Goal: Use online tool/utility: Utilize a website feature to perform a specific function

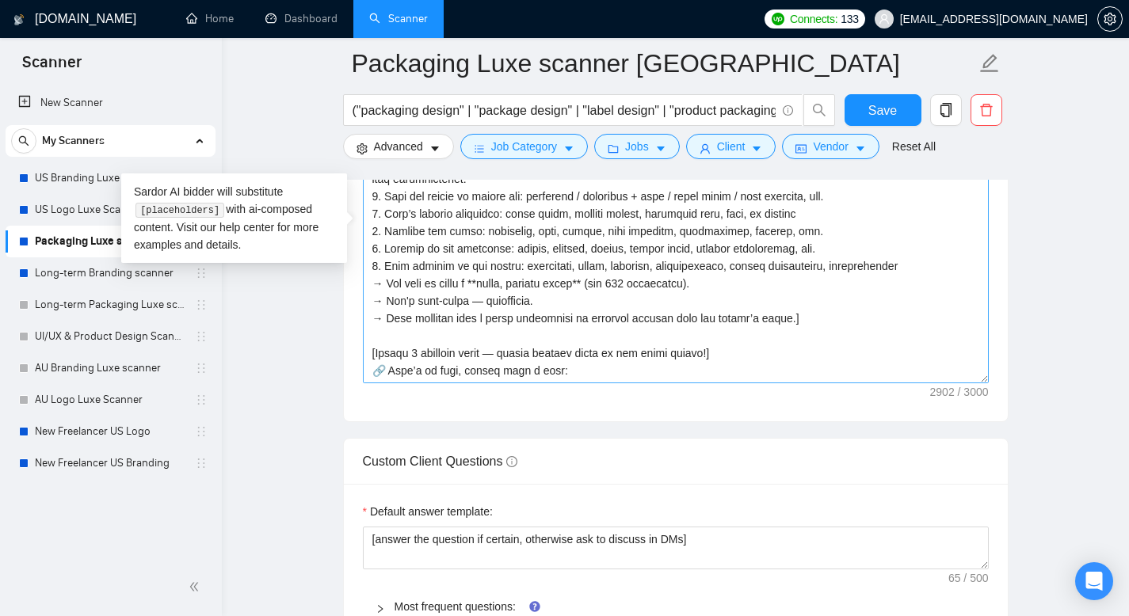
scroll to position [322, 0]
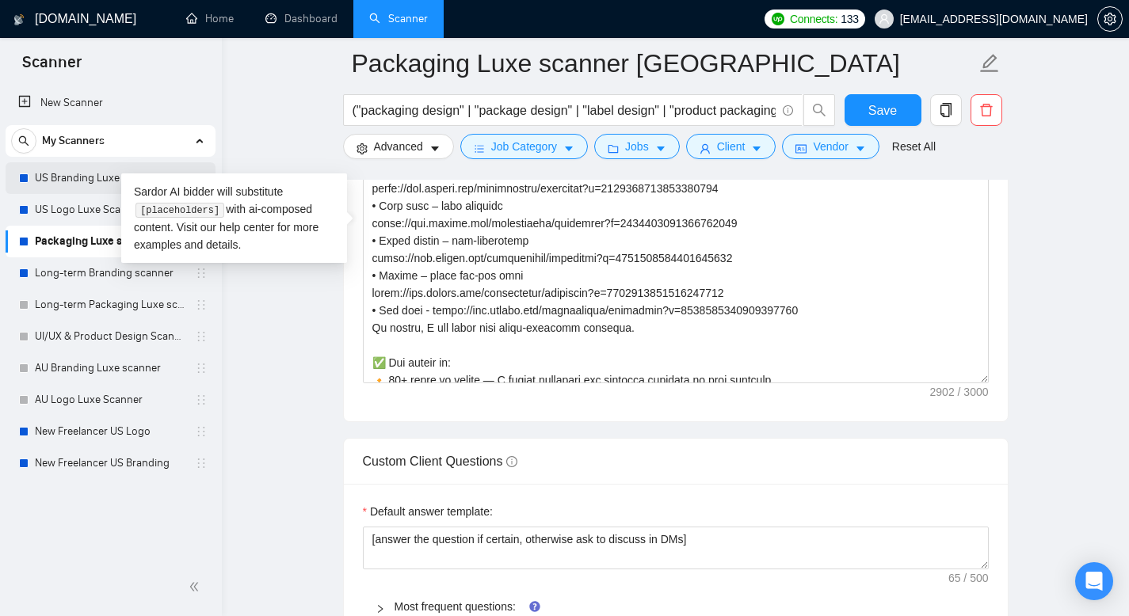
click at [63, 180] on link "US Branding Luxe scanner" at bounding box center [110, 178] width 151 height 32
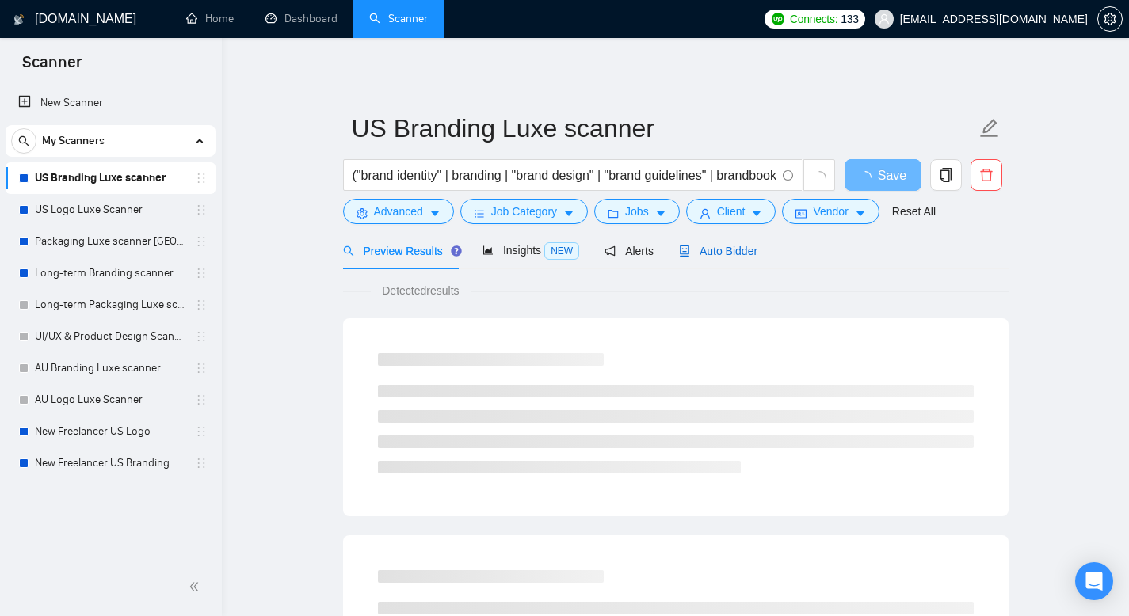
click at [714, 250] on span "Auto Bidder" at bounding box center [718, 251] width 78 height 13
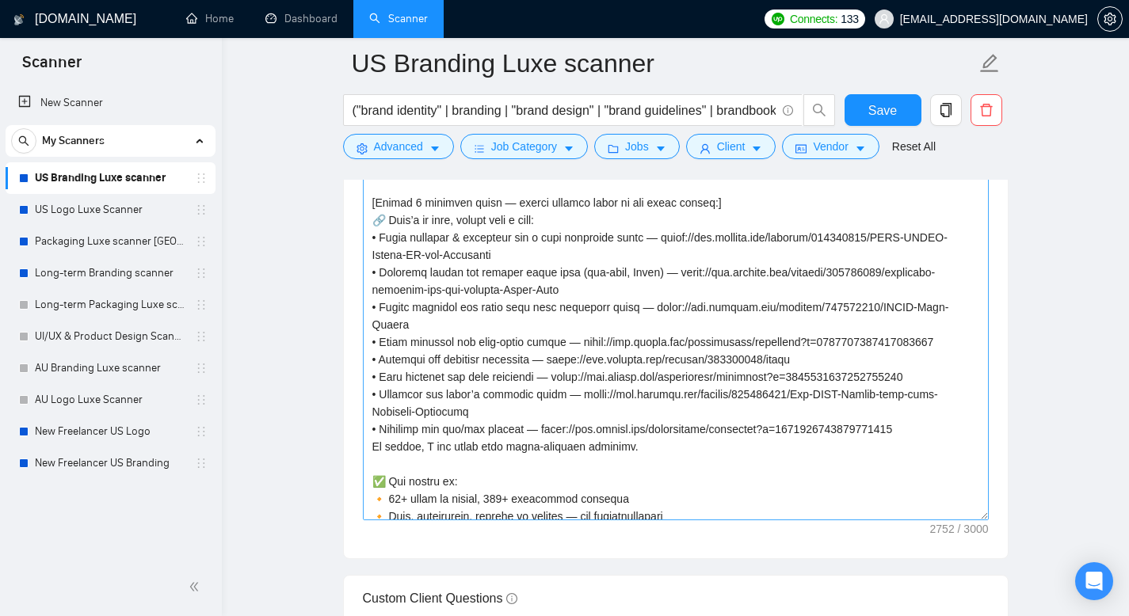
scroll to position [251, 0]
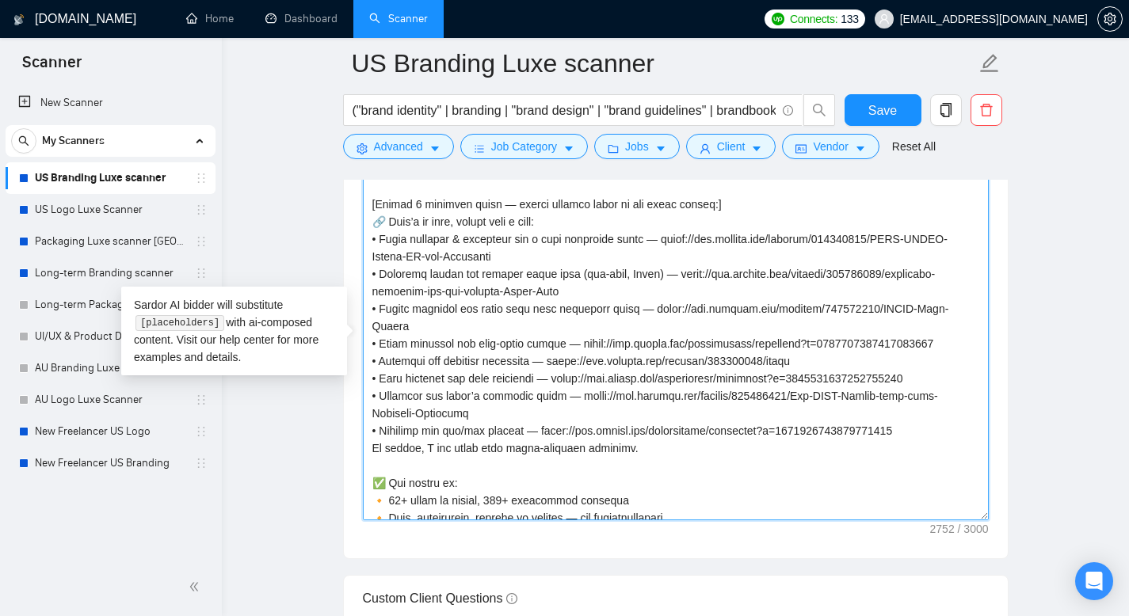
drag, startPoint x: 369, startPoint y: 289, endPoint x: 822, endPoint y: 390, distance: 464.2
click at [822, 390] on textarea "Cover letter template:" at bounding box center [676, 342] width 626 height 357
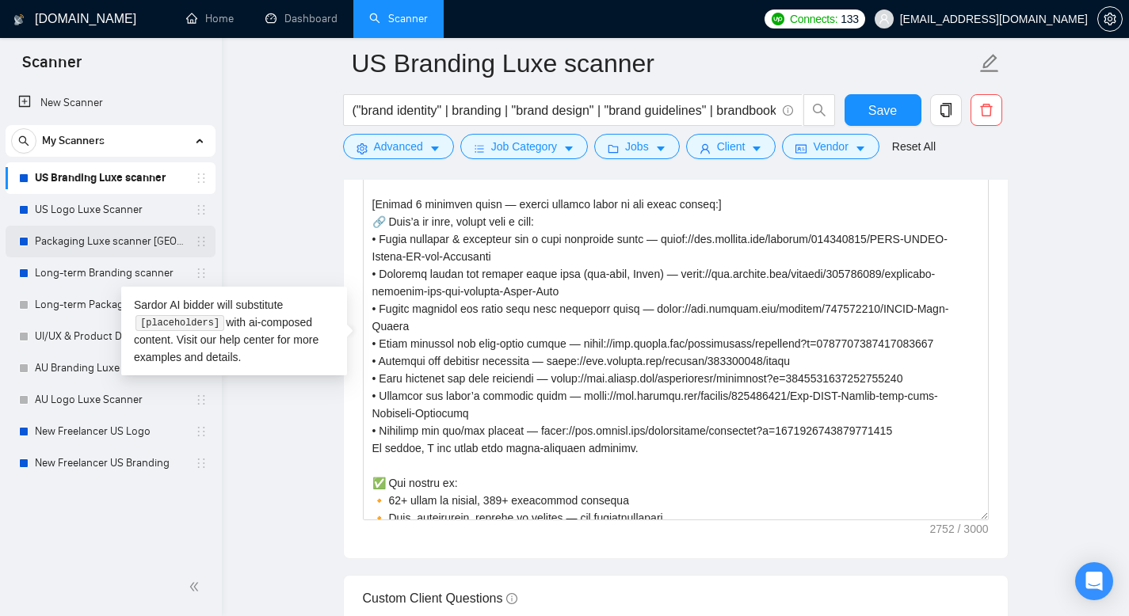
click at [105, 246] on link "Packaging Luxe scanner [GEOGRAPHIC_DATA]" at bounding box center [110, 242] width 151 height 32
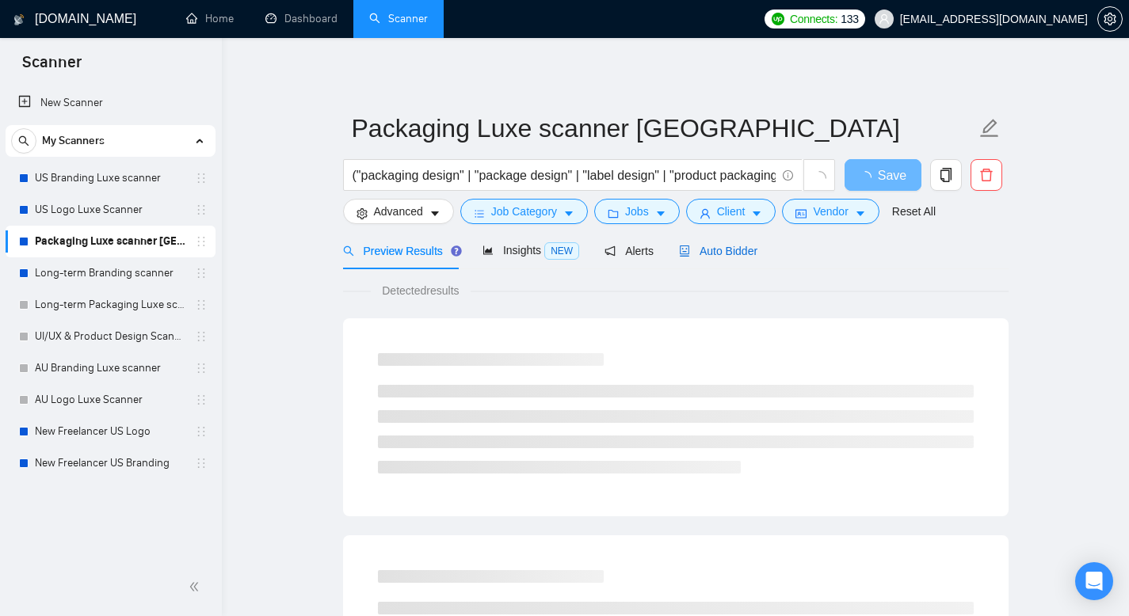
click at [743, 255] on span "Auto Bidder" at bounding box center [718, 251] width 78 height 13
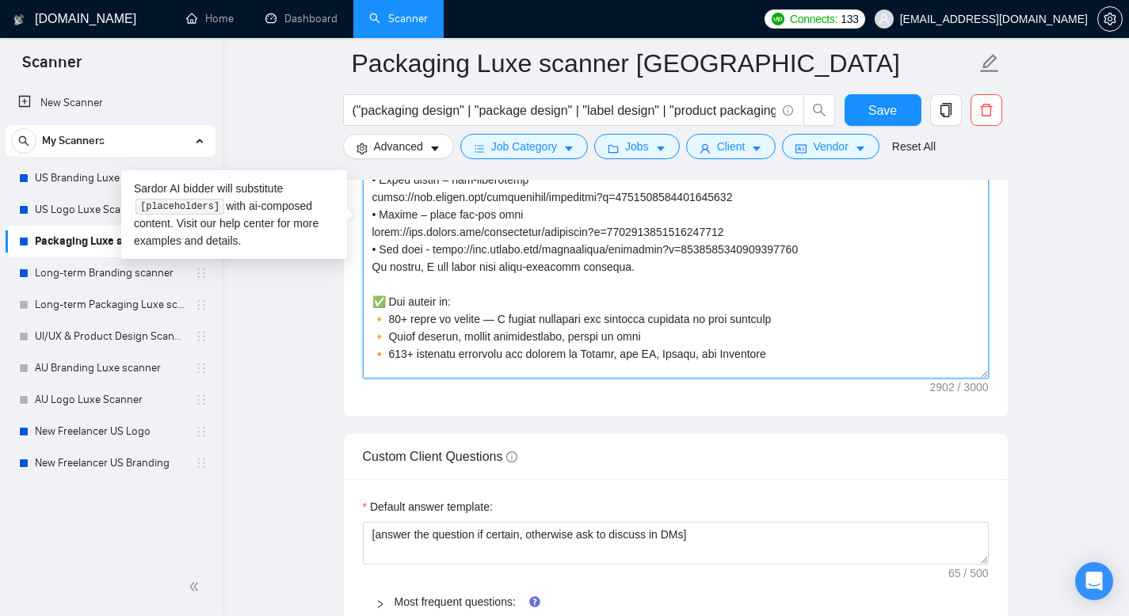
scroll to position [375, 0]
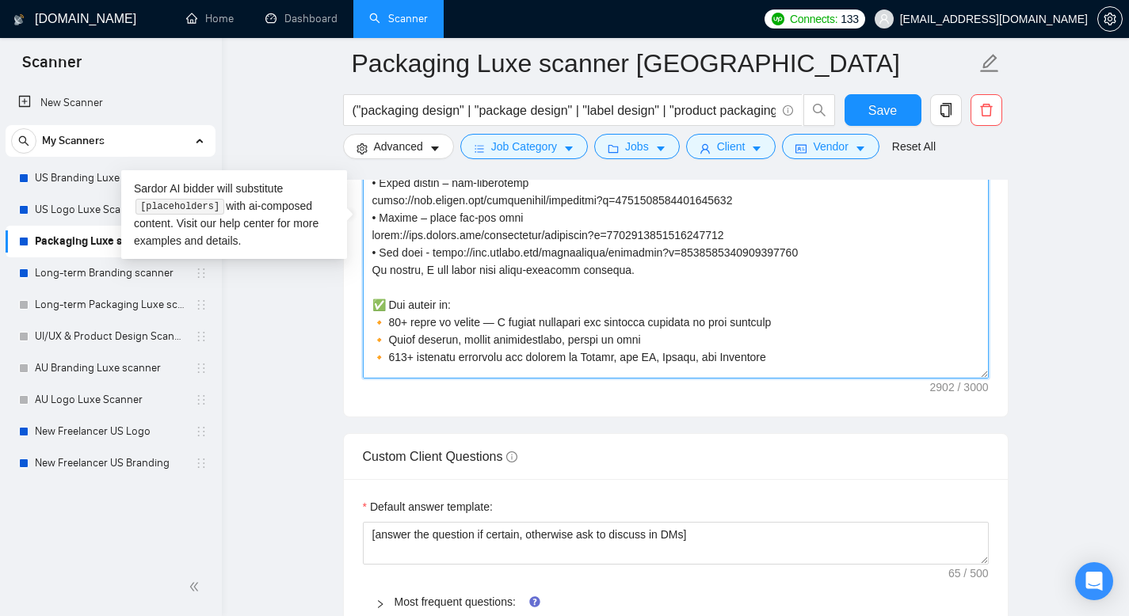
drag, startPoint x: 371, startPoint y: 230, endPoint x: 622, endPoint y: 307, distance: 262.9
click at [622, 307] on textarea "Cover letter template:" at bounding box center [676, 200] width 626 height 357
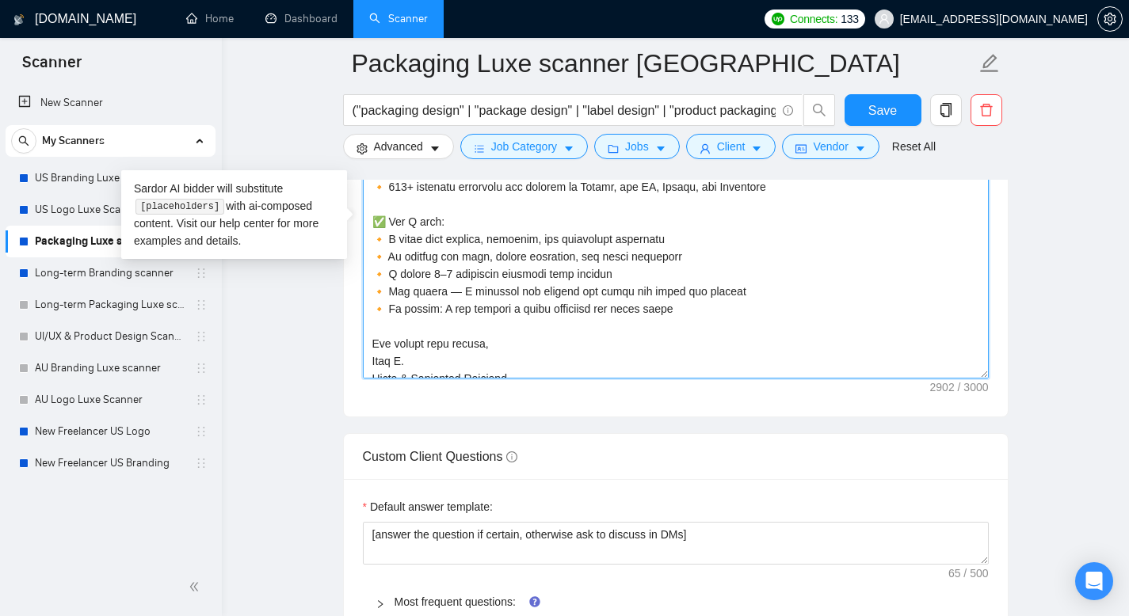
scroll to position [558, 0]
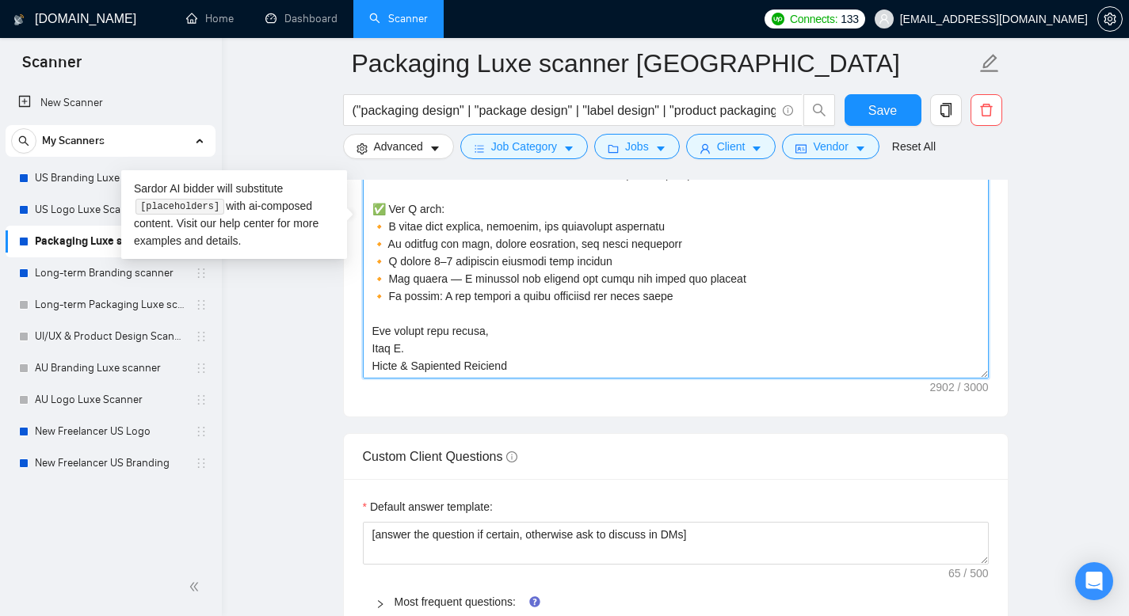
drag, startPoint x: 523, startPoint y: 390, endPoint x: 365, endPoint y: 353, distance: 161.8
click at [365, 353] on textarea "Cover letter template:" at bounding box center [676, 200] width 626 height 357
